Goal: Check status: Check status

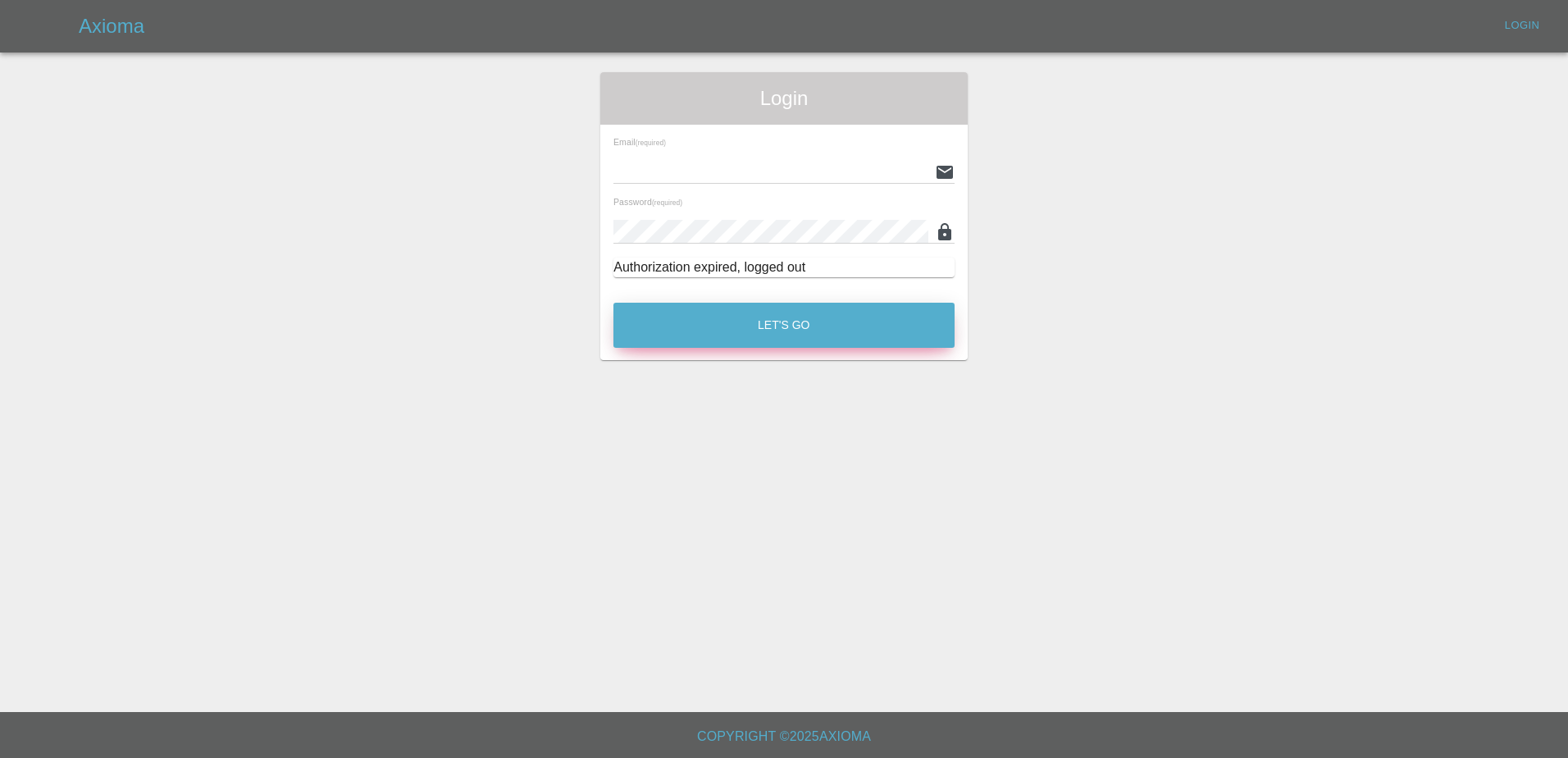
type input "[PERSON_NAME][EMAIL_ADDRESS][PERSON_NAME][DOMAIN_NAME]"
click at [669, 319] on button "Let's Go" at bounding box center [784, 325] width 341 height 45
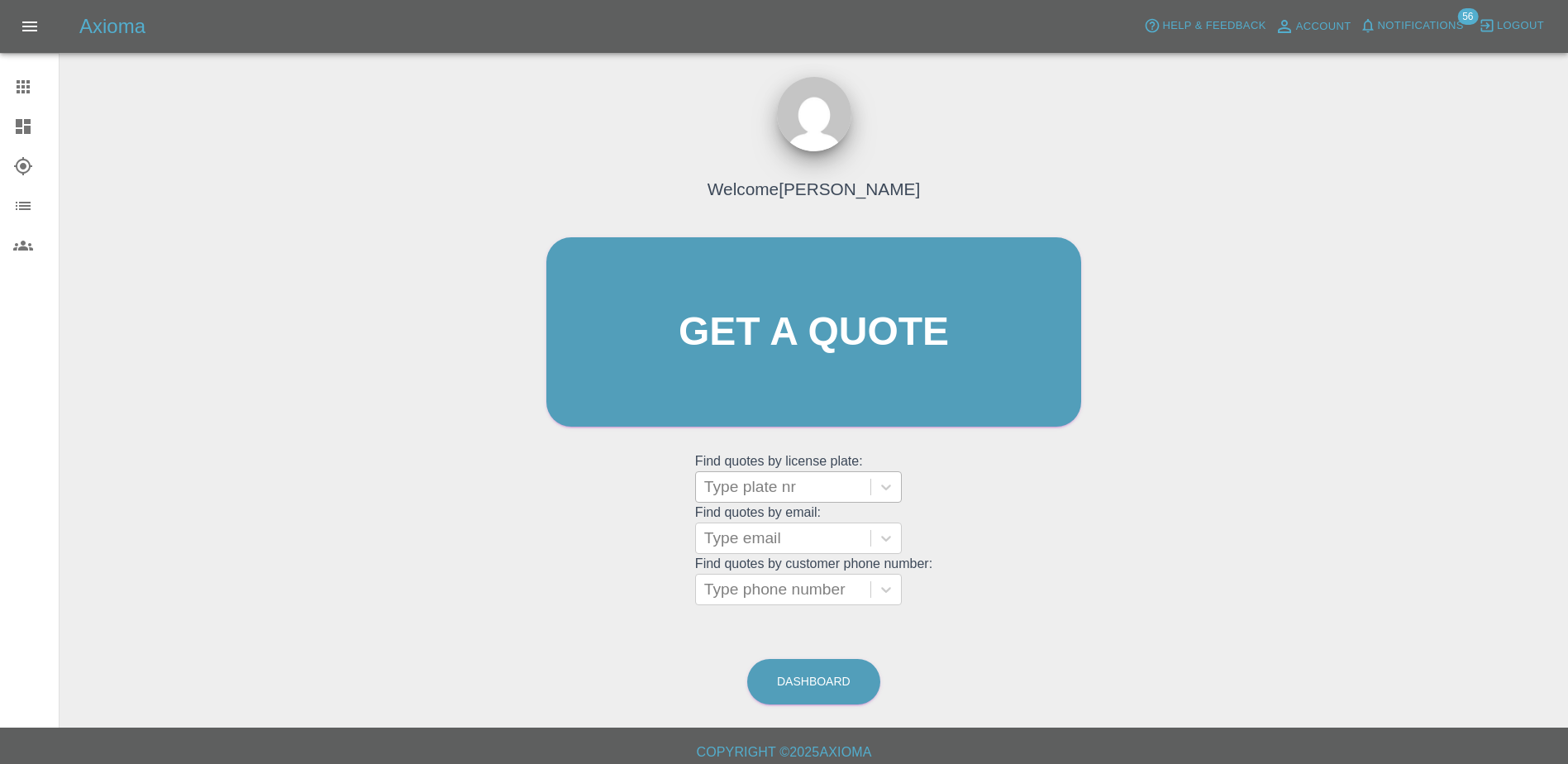
click at [765, 484] on div at bounding box center [783, 486] width 158 height 23
paste input "DT25JMX"
type input "DT25JMX"
click at [776, 540] on div "DT25JMX, Bidding" at bounding box center [799, 529] width 207 height 33
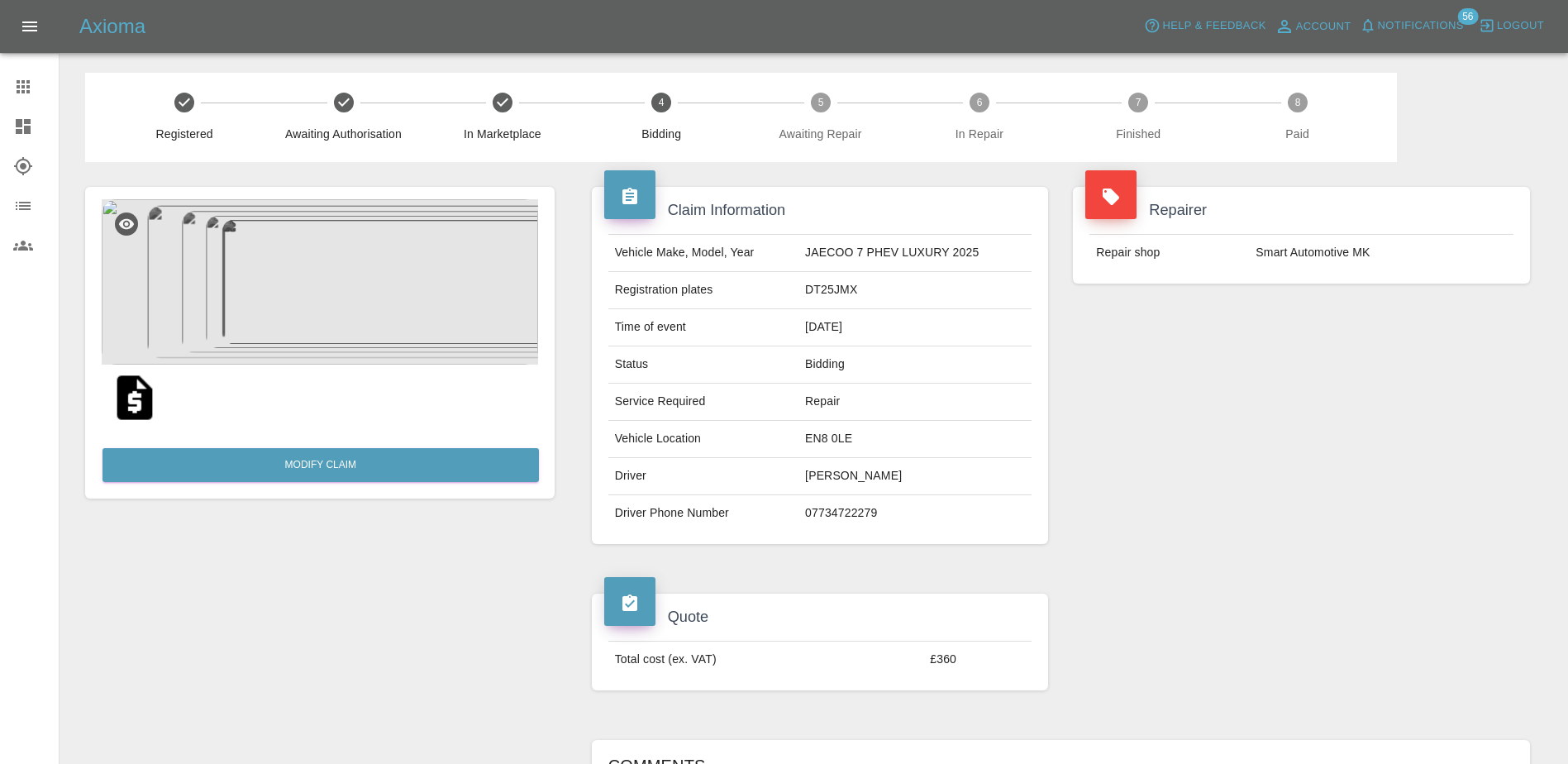
click at [18, 115] on link "Dashboard" at bounding box center [29, 126] width 59 height 39
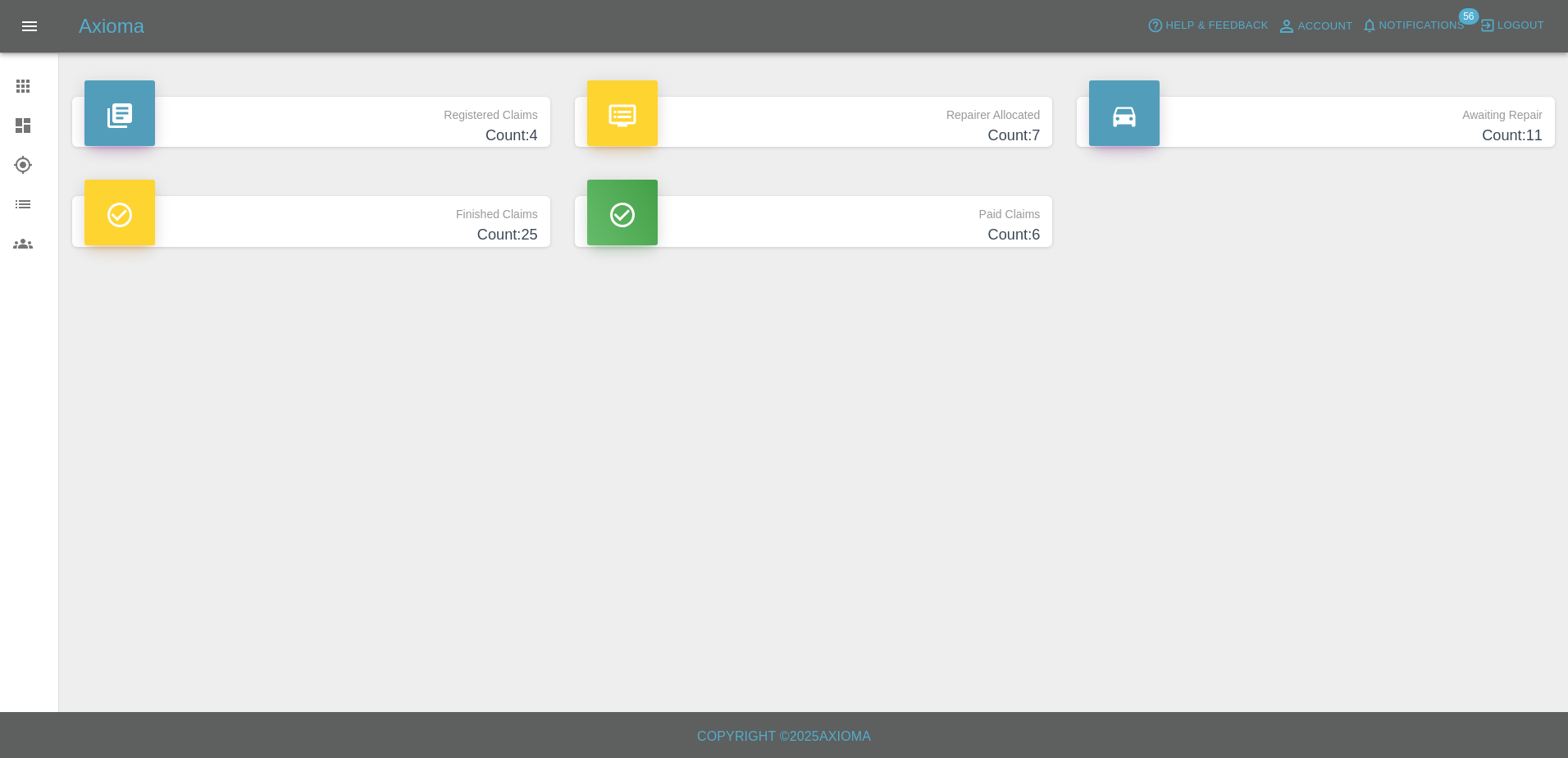
click at [16, 75] on link "Claims" at bounding box center [29, 86] width 58 height 39
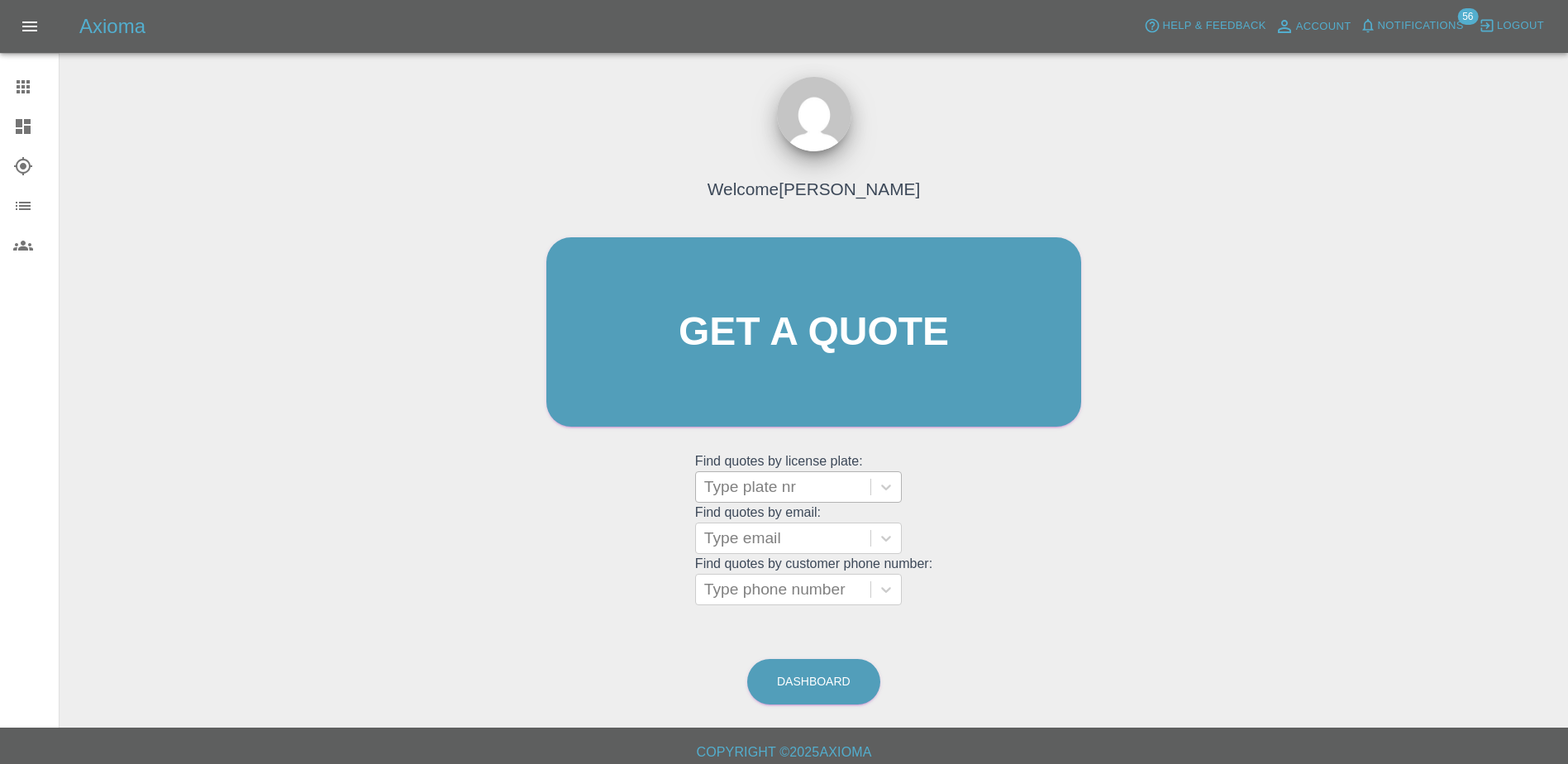
click at [784, 482] on div at bounding box center [783, 486] width 158 height 23
paste input "DW25NXE"
type input "DW25NXE"
click at [800, 537] on div "DW25NXE, Archived" at bounding box center [799, 529] width 207 height 33
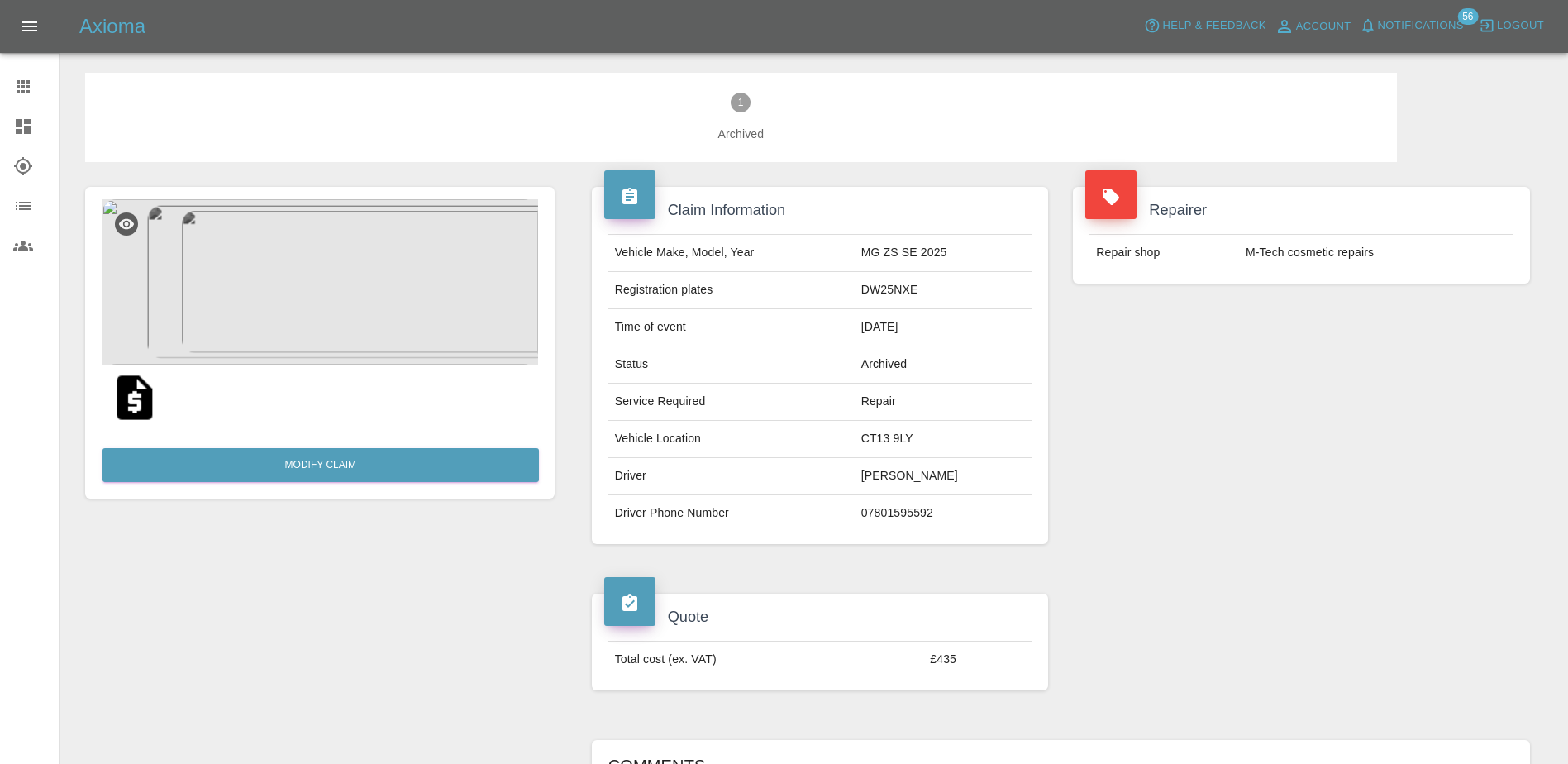
click at [455, 281] on img at bounding box center [320, 281] width 437 height 165
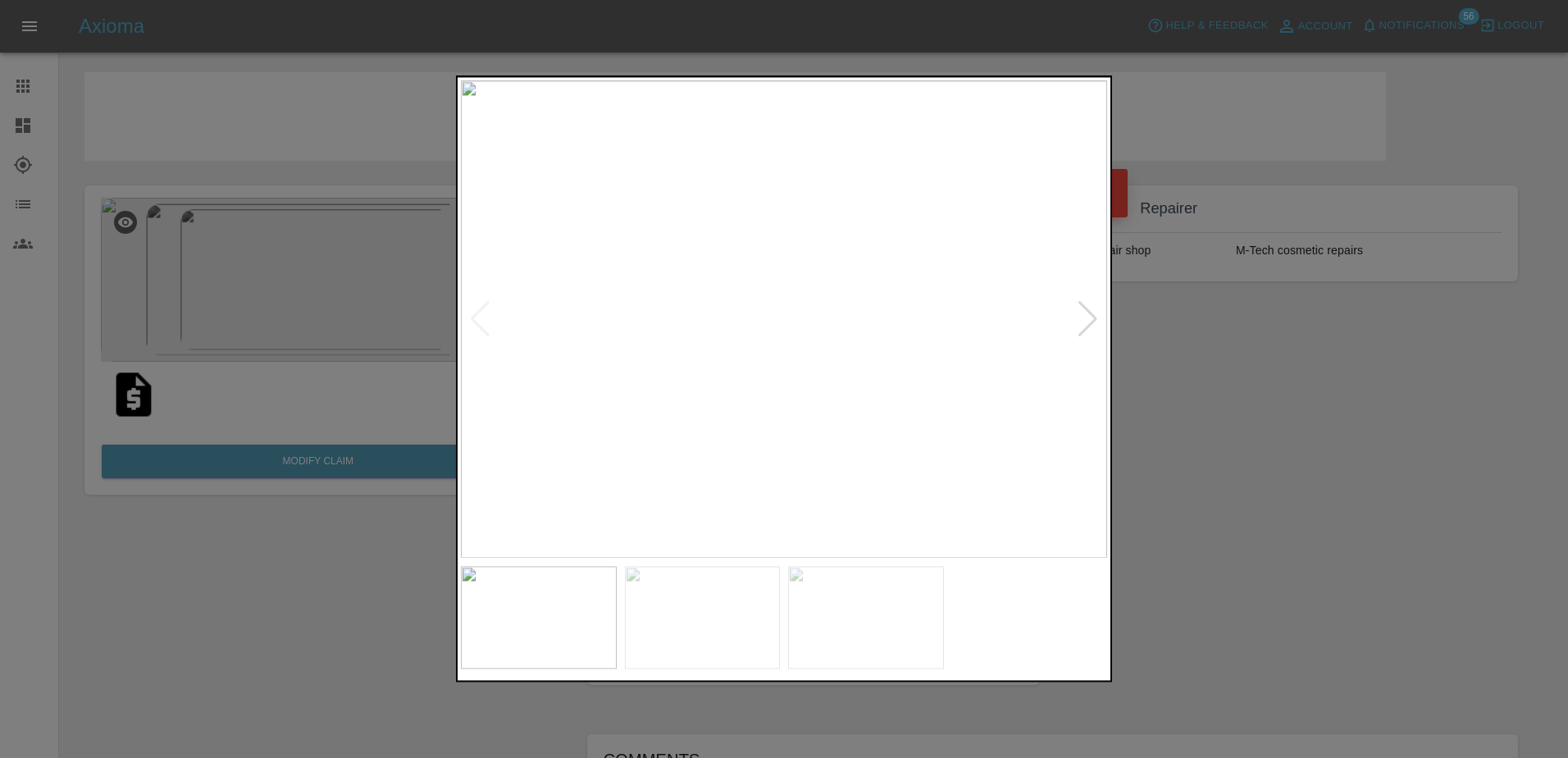
click at [1076, 326] on div at bounding box center [1087, 319] width 22 height 36
click at [1076, 326] on img at bounding box center [784, 319] width 646 height 477
click at [1396, 132] on div at bounding box center [784, 379] width 1568 height 758
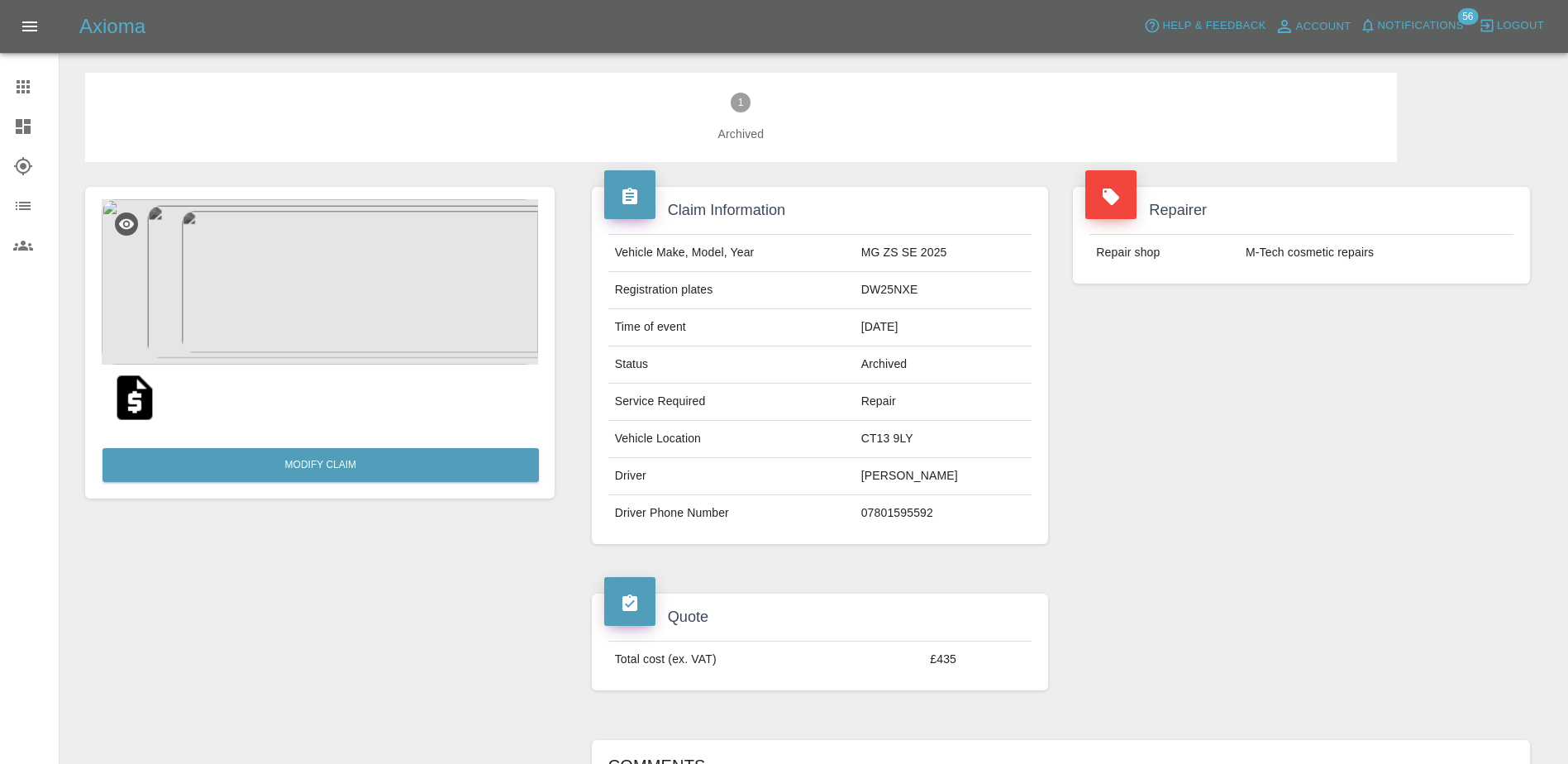
click at [26, 123] on icon at bounding box center [22, 126] width 15 height 15
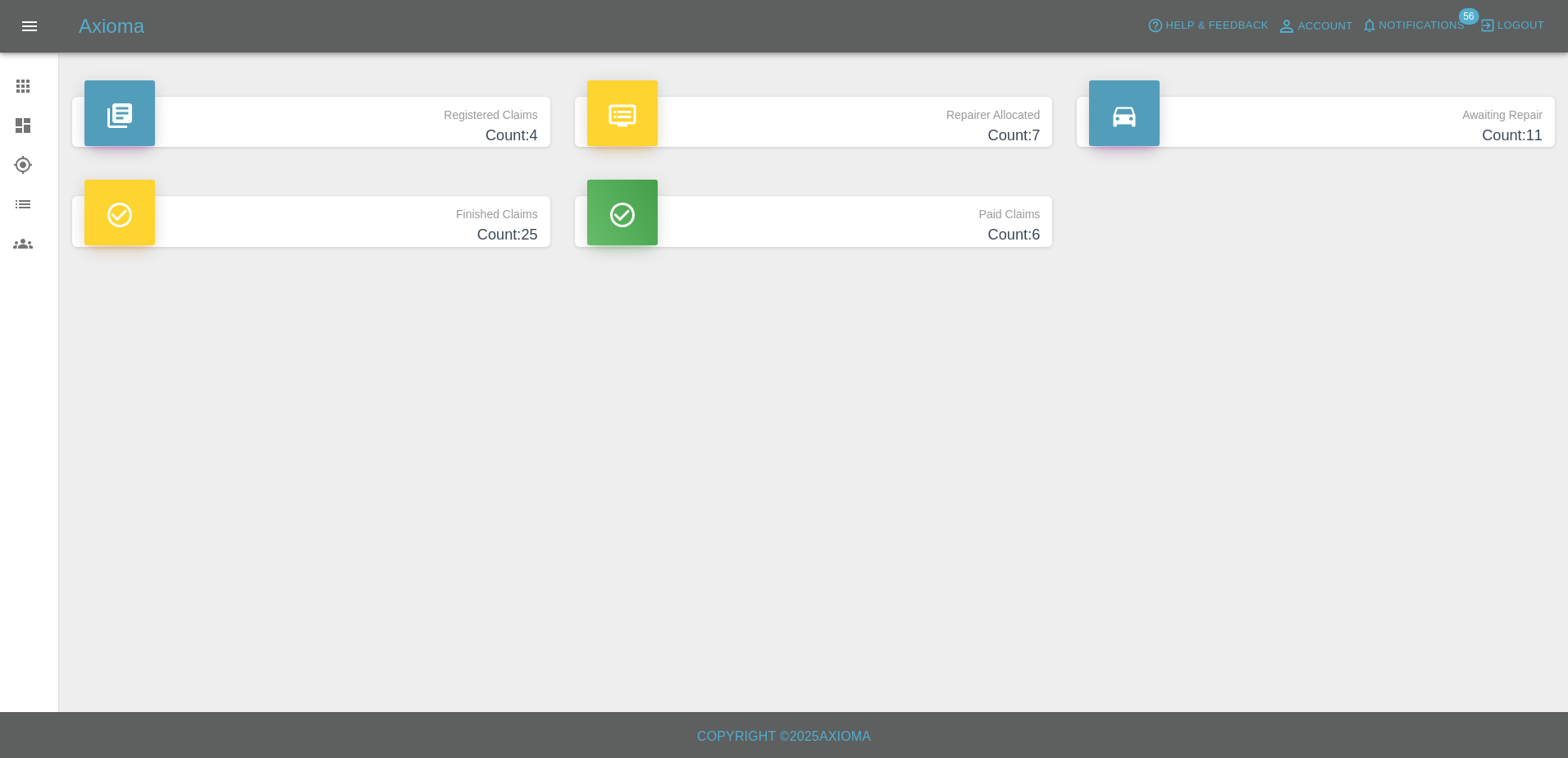
click at [28, 82] on icon at bounding box center [22, 86] width 13 height 13
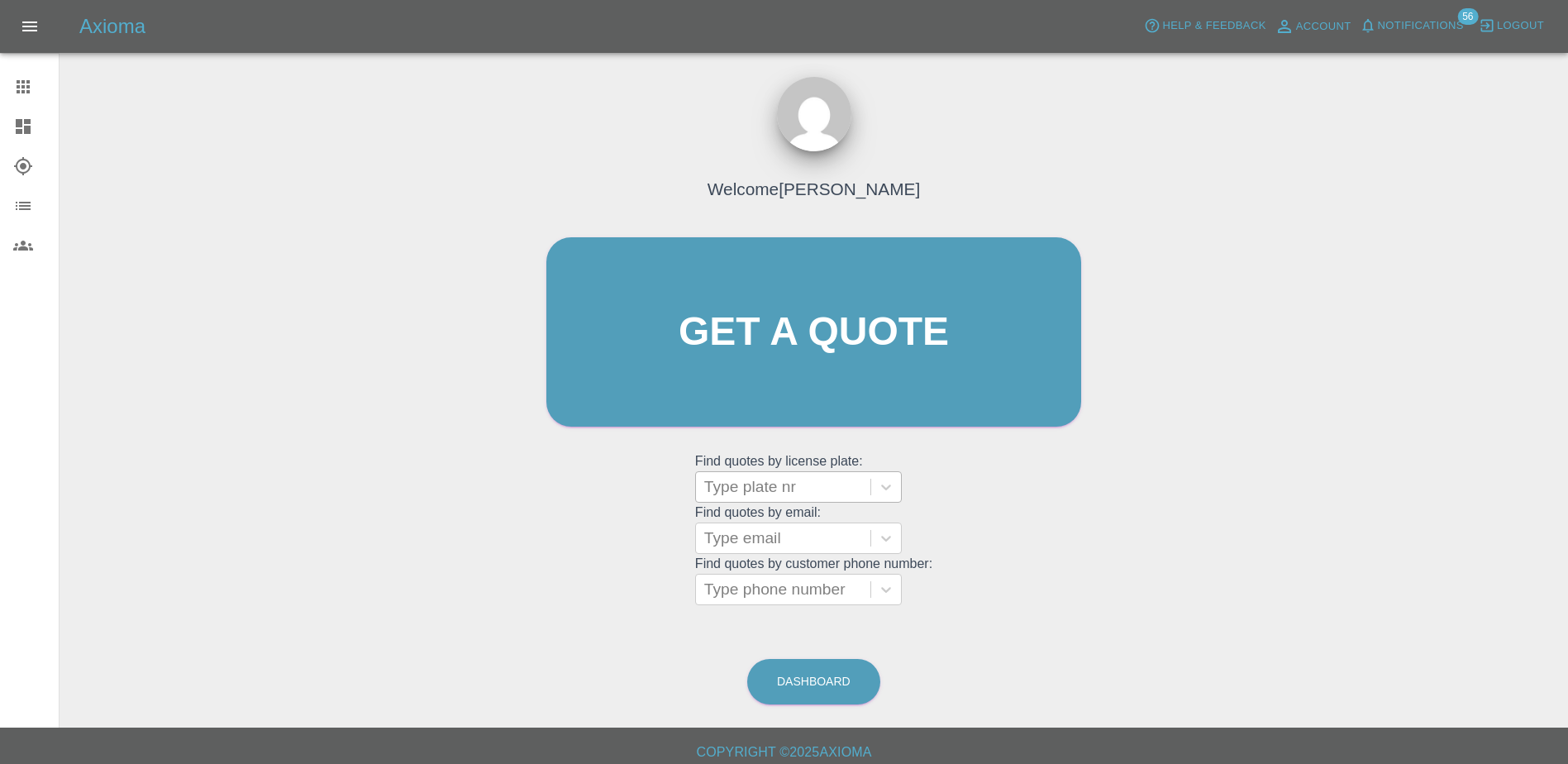
click at [731, 496] on div at bounding box center [783, 486] width 158 height 23
paste input "DL25EEV"
type input "DL25EEV"
click at [789, 522] on div "DL25EEV, Bidding" at bounding box center [799, 529] width 207 height 33
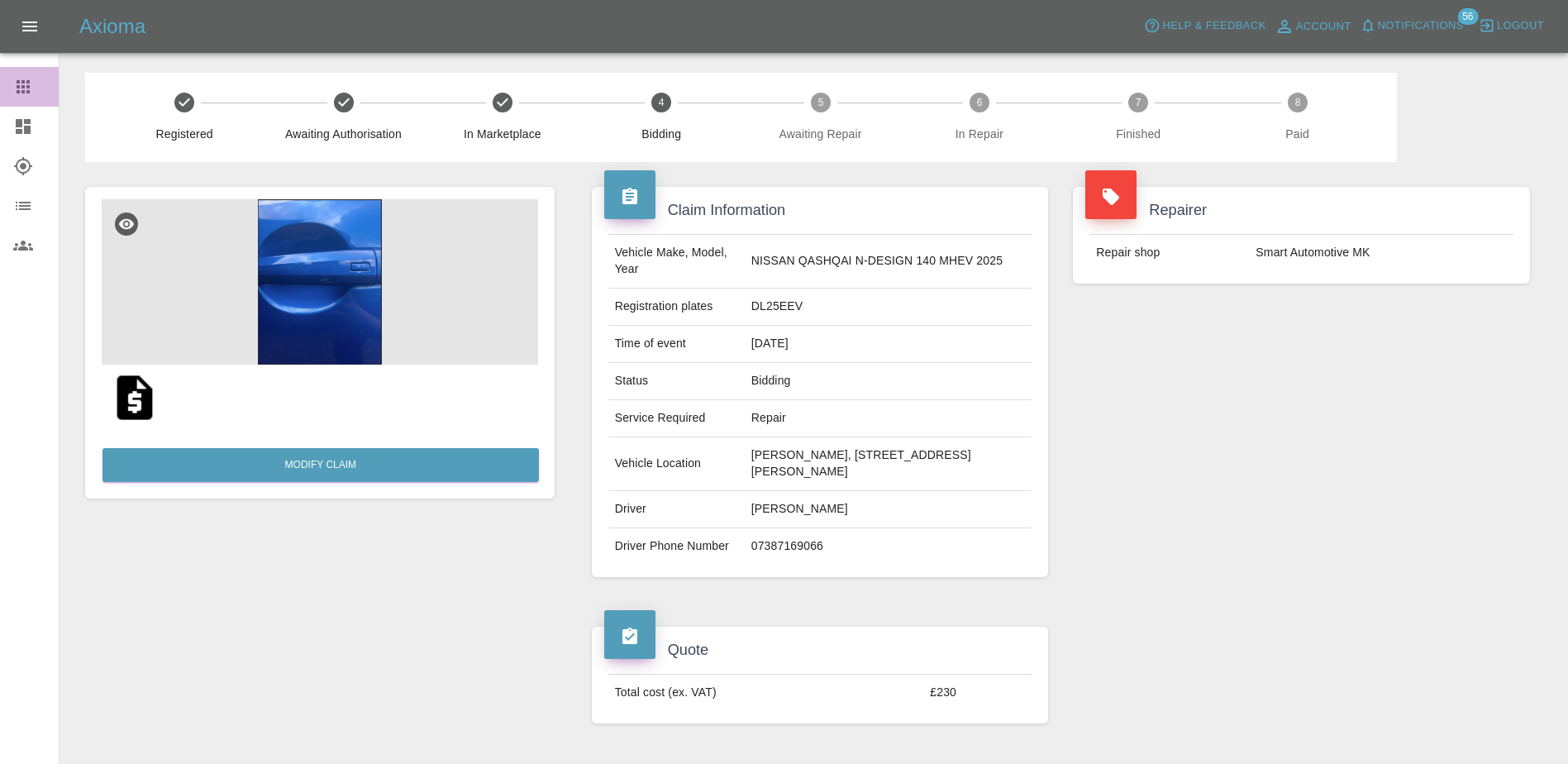
click at [20, 87] on icon at bounding box center [22, 86] width 13 height 13
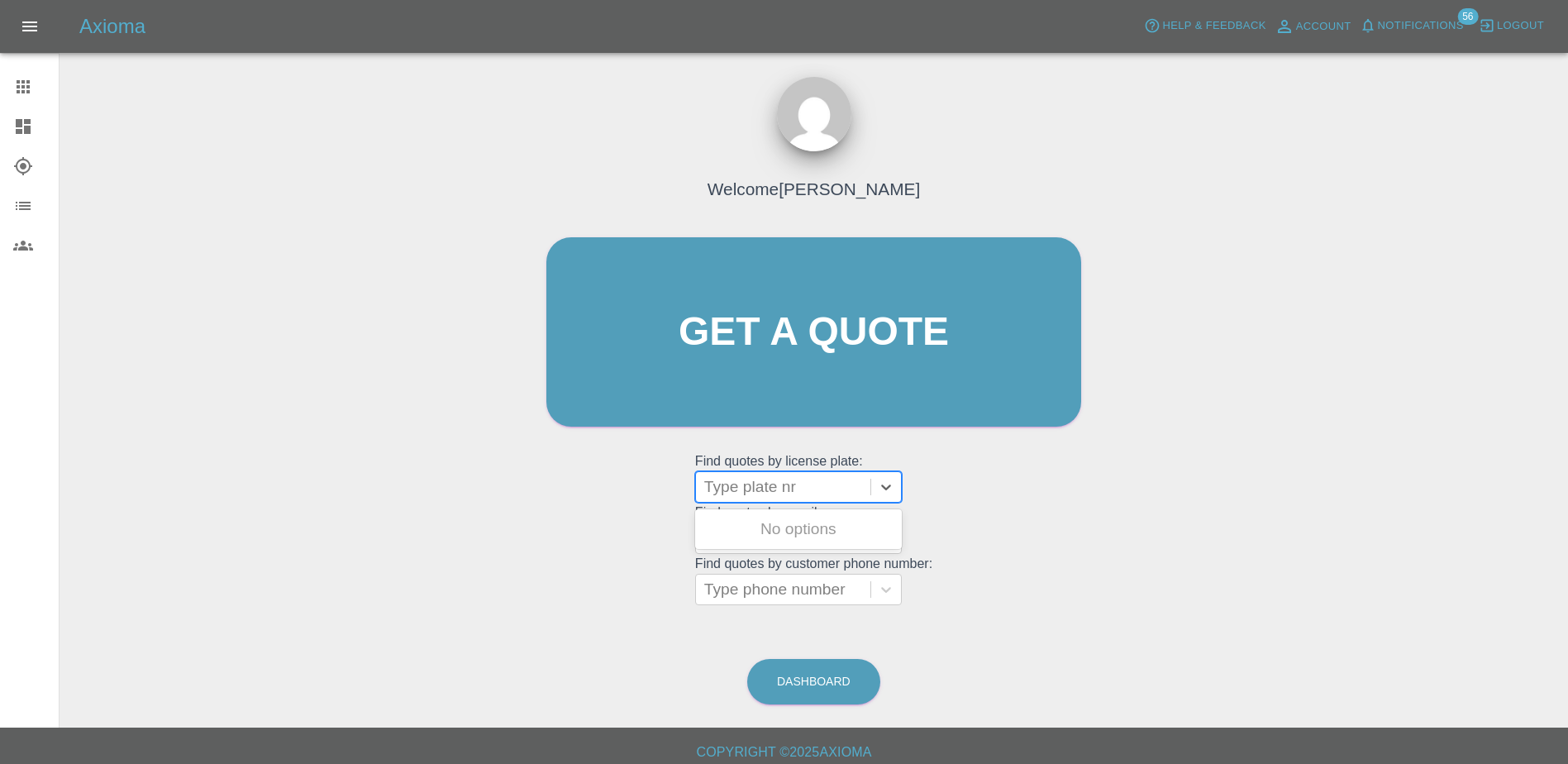
click at [763, 494] on div at bounding box center [783, 486] width 158 height 23
paste input "DW25MMK"
type input "DW25MMK"
